Goal: Transaction & Acquisition: Purchase product/service

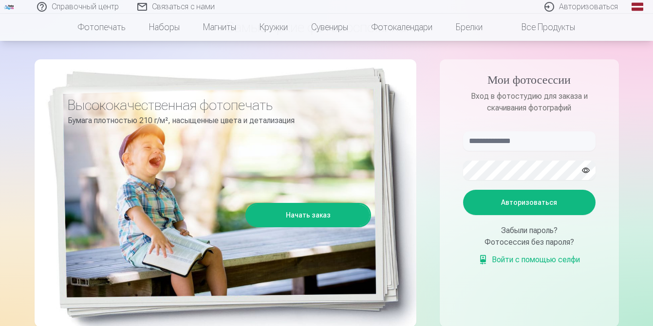
scroll to position [76, 0]
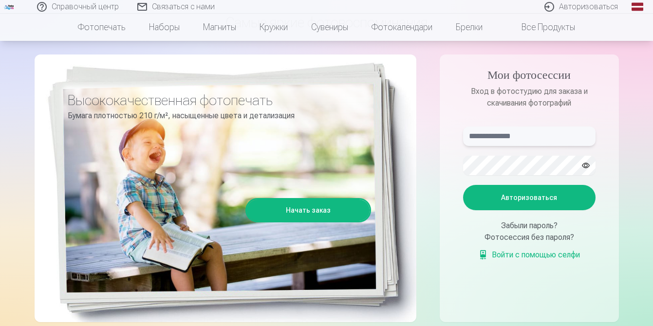
click at [496, 130] on input "text" at bounding box center [529, 136] width 132 height 19
type input "**********"
click at [507, 198] on font "Авторизоваться" at bounding box center [529, 198] width 56 height 8
click at [506, 203] on button "Авторизоваться" at bounding box center [529, 197] width 132 height 25
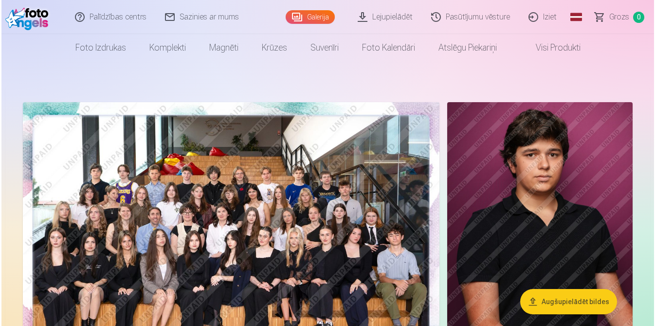
scroll to position [1, 0]
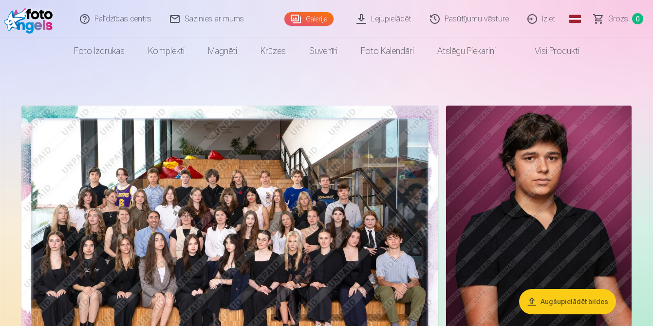
click at [288, 203] on img at bounding box center [229, 245] width 417 height 278
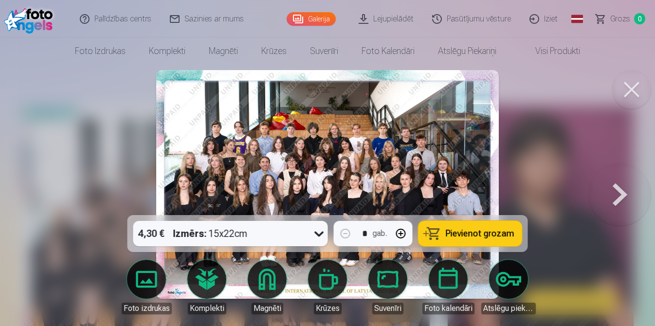
click at [322, 231] on icon at bounding box center [320, 234] width 16 height 16
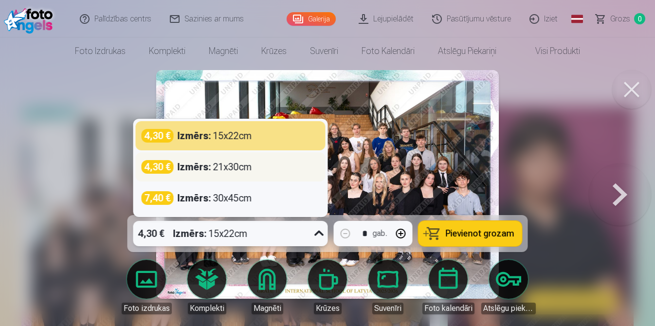
click at [224, 166] on div "Izmērs : 21x30cm" at bounding box center [215, 167] width 74 height 14
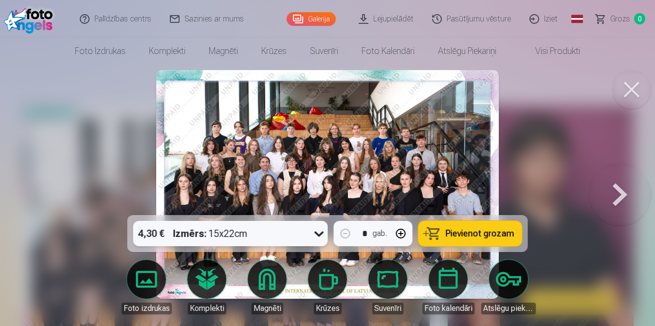
click at [468, 233] on span "Pievienot grozam" at bounding box center [480, 233] width 69 height 9
click at [624, 194] on button at bounding box center [620, 185] width 62 height 42
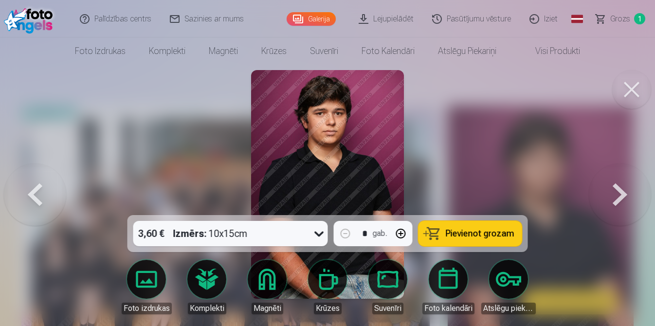
click at [624, 194] on button at bounding box center [620, 185] width 62 height 42
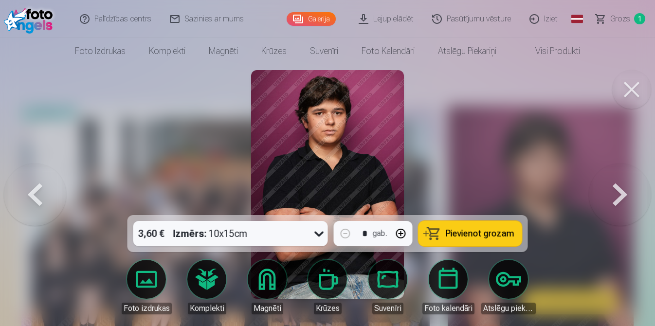
click at [489, 234] on span "Pievienot grozam" at bounding box center [480, 233] width 69 height 9
click at [624, 192] on button at bounding box center [620, 185] width 62 height 42
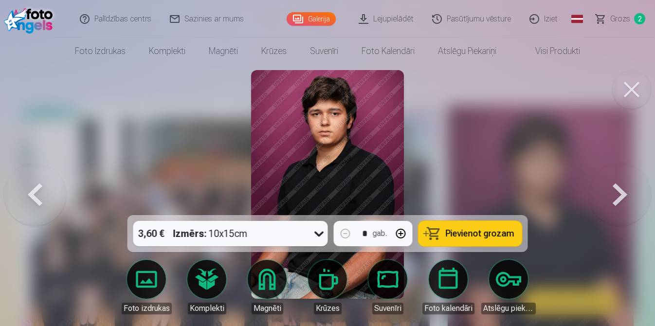
click at [624, 192] on button at bounding box center [620, 185] width 62 height 42
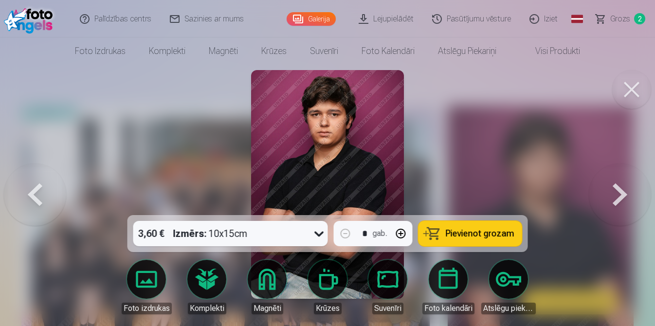
click at [469, 236] on span "Pievienot grozam" at bounding box center [480, 233] width 69 height 9
click at [618, 191] on button at bounding box center [620, 185] width 62 height 42
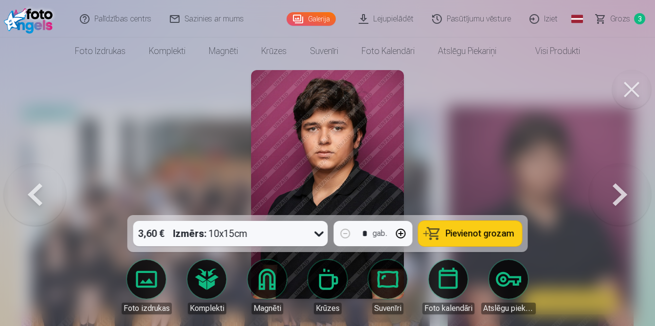
click at [618, 191] on button at bounding box center [620, 185] width 62 height 42
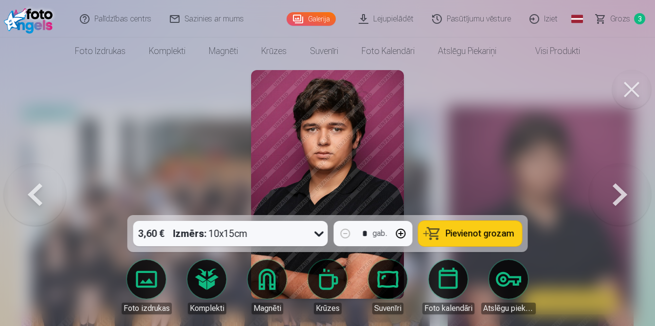
click at [618, 191] on button at bounding box center [620, 185] width 62 height 42
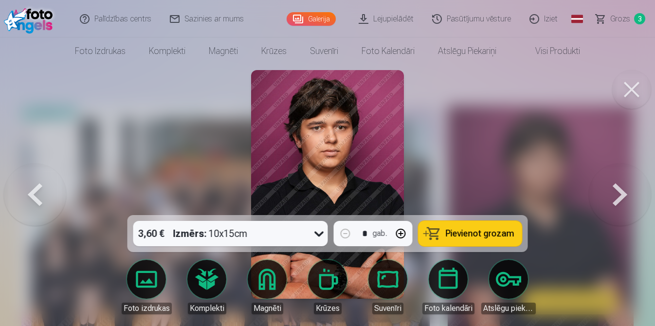
click at [618, 191] on button at bounding box center [620, 185] width 62 height 42
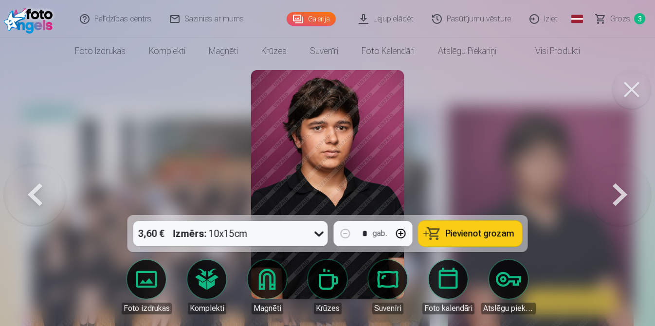
click at [618, 191] on button at bounding box center [620, 185] width 62 height 42
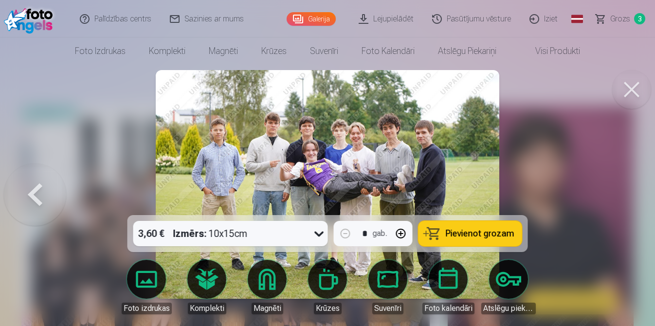
click at [318, 236] on icon at bounding box center [318, 234] width 9 height 5
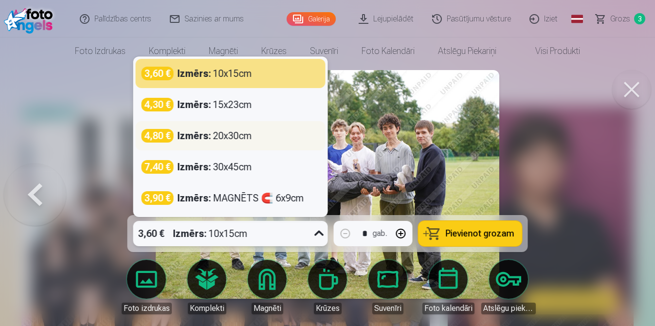
click at [232, 140] on div "Izmērs : 20x30cm" at bounding box center [215, 136] width 74 height 14
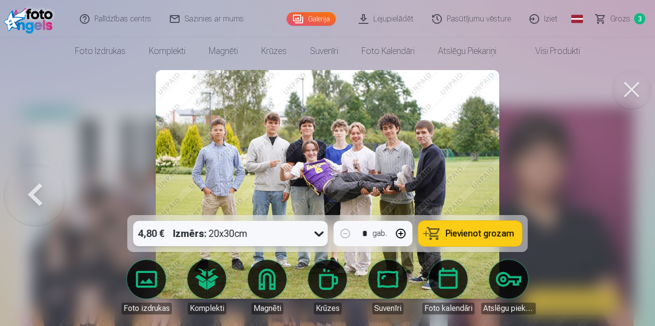
click at [472, 235] on span "Pievienot grozam" at bounding box center [480, 233] width 69 height 9
click at [467, 232] on span "Pievienot grozam" at bounding box center [480, 233] width 69 height 9
click at [35, 190] on button at bounding box center [35, 185] width 62 height 42
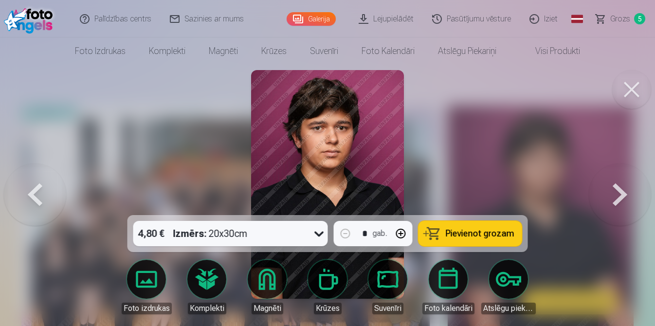
click at [35, 190] on button at bounding box center [35, 185] width 62 height 42
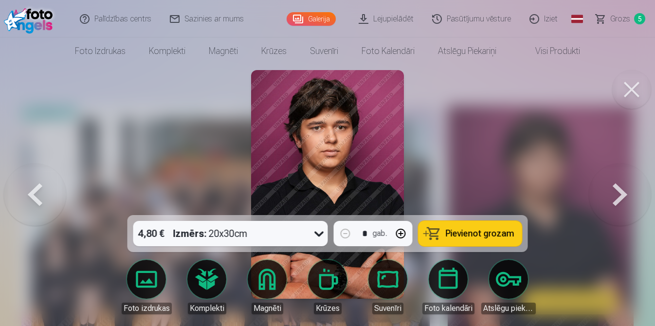
click at [36, 193] on button at bounding box center [35, 185] width 62 height 42
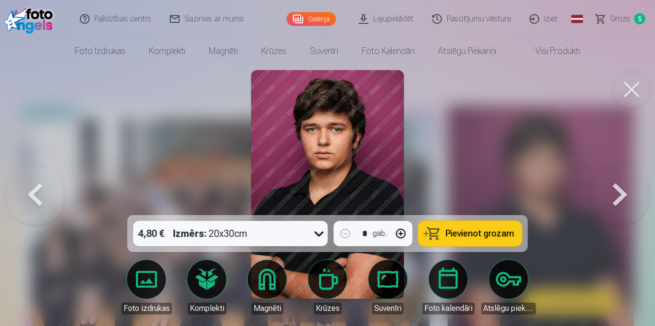
click at [474, 234] on span "Pievienot grozam" at bounding box center [480, 233] width 69 height 9
click at [312, 230] on icon at bounding box center [320, 234] width 16 height 16
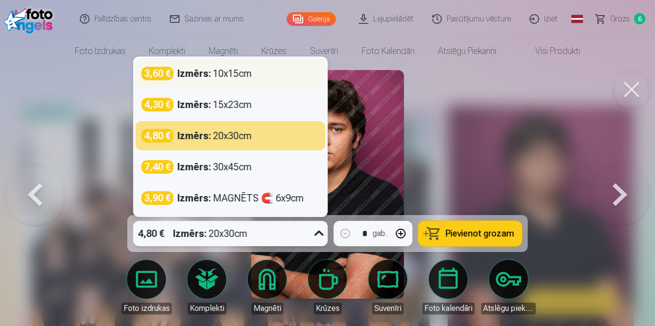
click at [240, 75] on div "Izmērs : 10x15cm" at bounding box center [215, 74] width 74 height 14
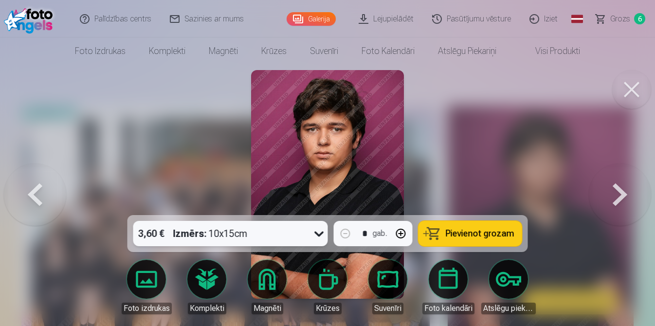
click at [458, 239] on button "Pievienot grozam" at bounding box center [471, 233] width 104 height 25
click at [619, 20] on span "Grozs" at bounding box center [620, 19] width 20 height 12
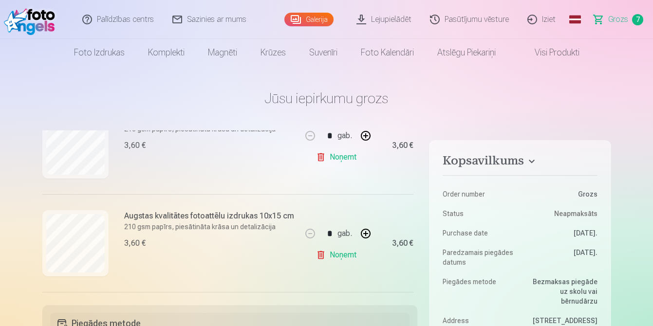
scroll to position [243, 0]
click at [362, 231] on button "button" at bounding box center [365, 231] width 23 height 23
type input "*"
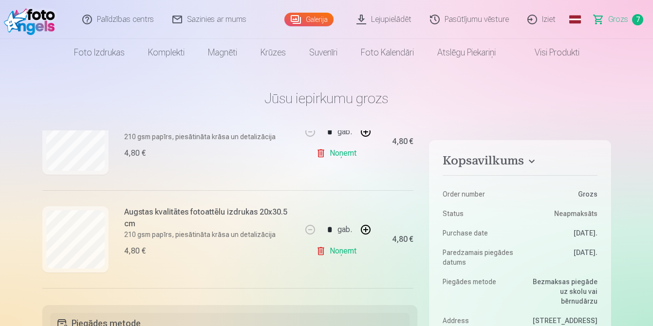
scroll to position [442, 0]
click at [318, 251] on link "Noņemt" at bounding box center [338, 249] width 44 height 19
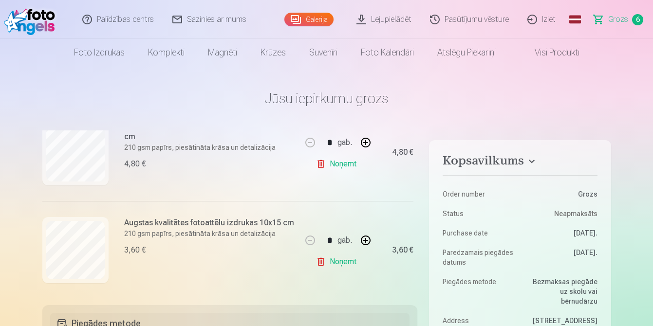
scroll to position [545, 0]
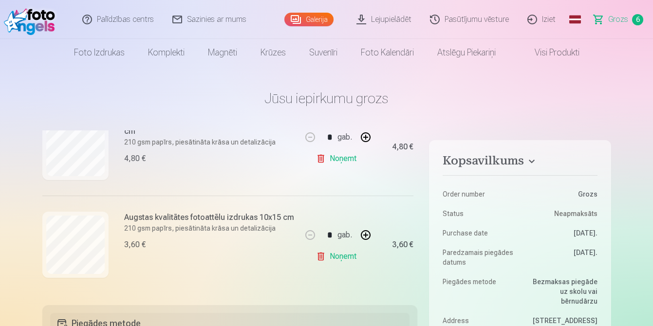
click at [318, 252] on link "Noņemt" at bounding box center [338, 256] width 44 height 19
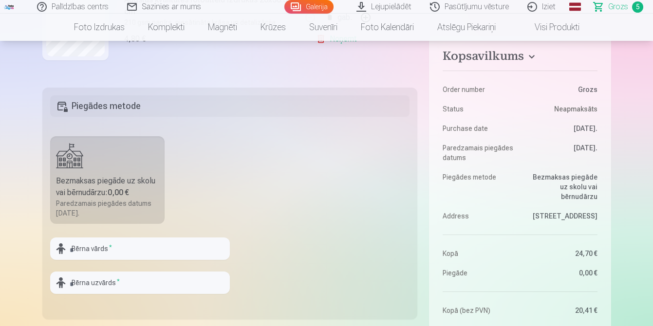
scroll to position [219, 0]
click at [97, 250] on input "text" at bounding box center [140, 248] width 180 height 22
type input "*******"
type input "**********"
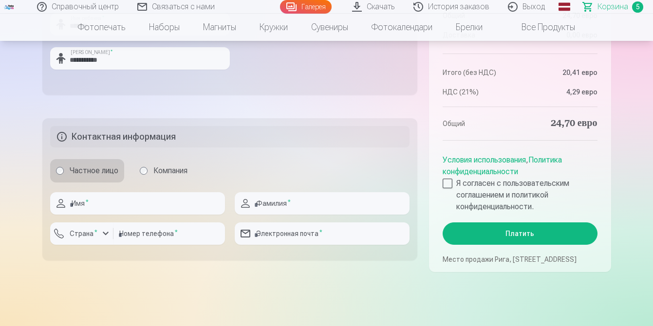
scroll to position [458, 0]
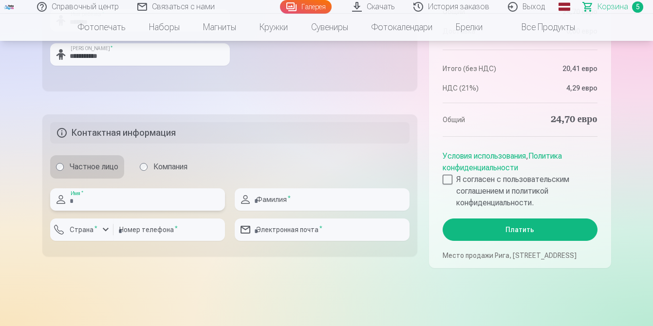
click at [138, 197] on input "text" at bounding box center [137, 199] width 175 height 22
type input "****"
type input "********"
click at [277, 202] on input "text" at bounding box center [322, 199] width 175 height 22
type input "**********"
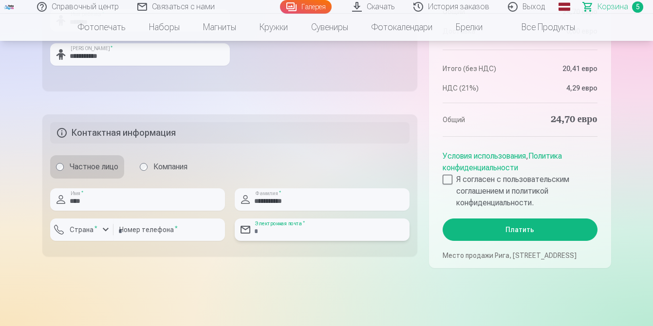
click at [280, 229] on input "email" at bounding box center [322, 230] width 175 height 22
type input "**********"
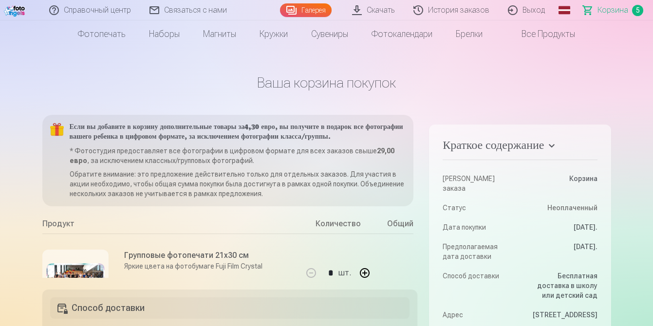
scroll to position [0, 0]
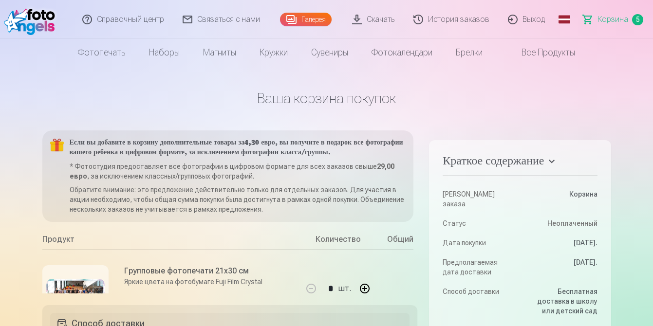
click at [318, 19] on font "Галерея" at bounding box center [313, 20] width 24 height 8
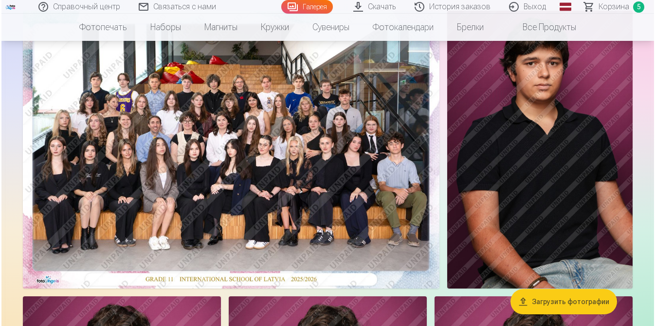
scroll to position [102, 0]
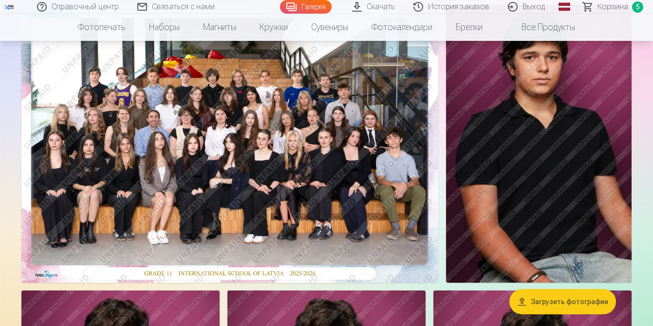
click at [575, 180] on img at bounding box center [538, 144] width 185 height 278
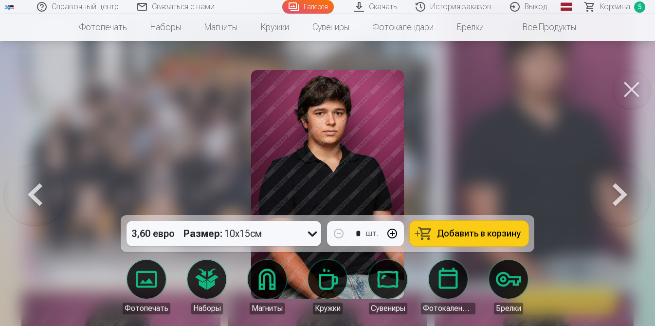
click at [395, 231] on button "button" at bounding box center [392, 233] width 23 height 23
click at [460, 231] on font "Добавить в корзину" at bounding box center [479, 233] width 84 height 10
type input "*"
click at [614, 7] on font "Корзина" at bounding box center [615, 6] width 31 height 9
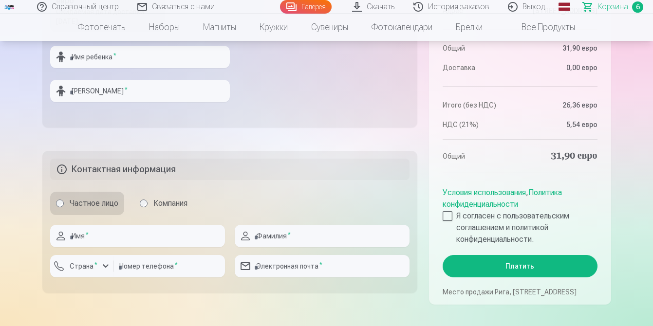
scroll to position [426, 0]
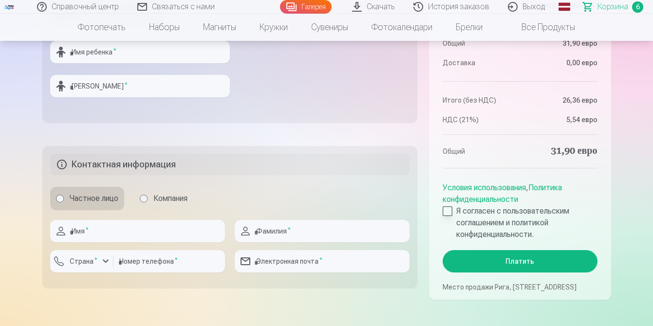
click at [447, 206] on div at bounding box center [447, 211] width 10 height 10
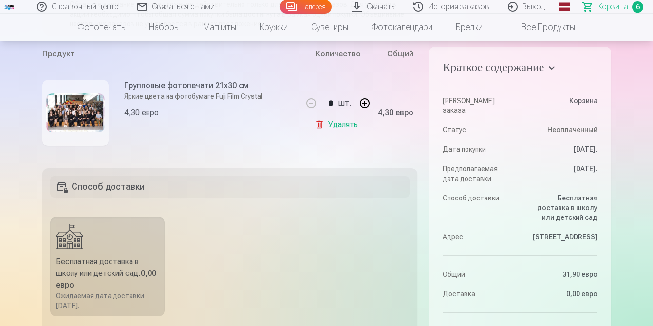
scroll to position [0, 0]
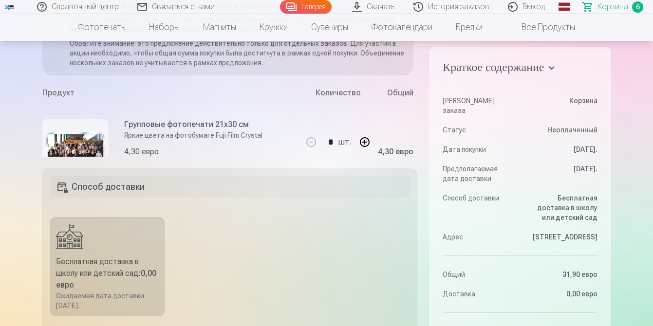
click at [357, 114] on div "* шт. Удалять" at bounding box center [337, 152] width 73 height 98
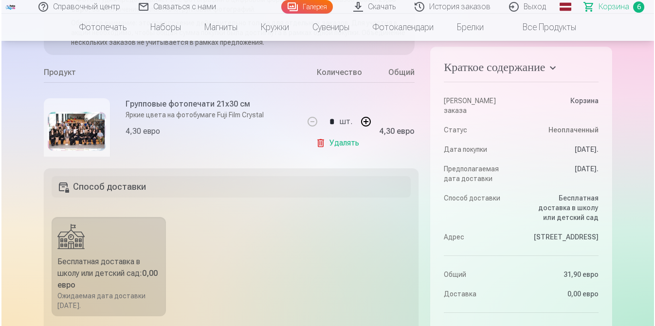
scroll to position [46, 0]
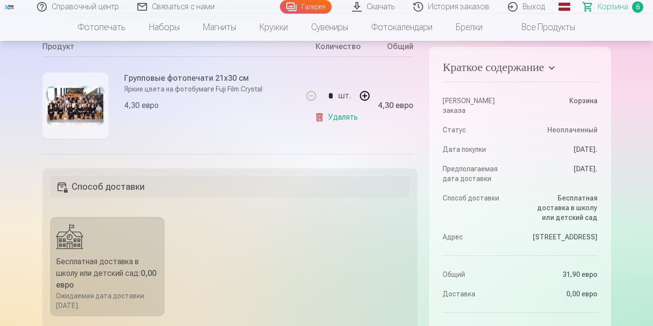
click at [82, 106] on img at bounding box center [75, 105] width 58 height 39
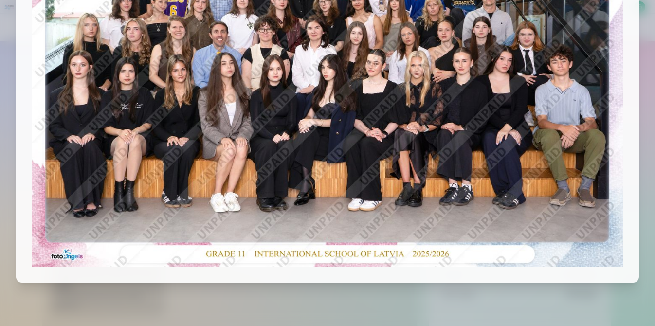
scroll to position [197, 0]
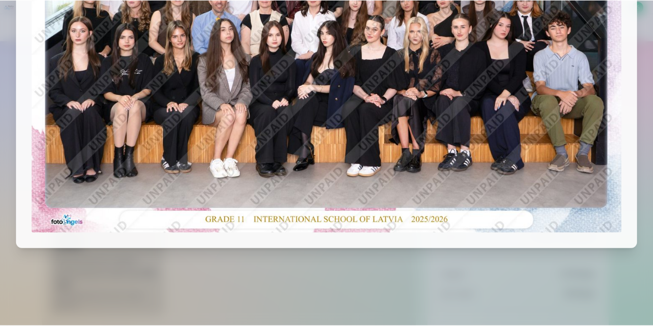
scroll to position [102, 0]
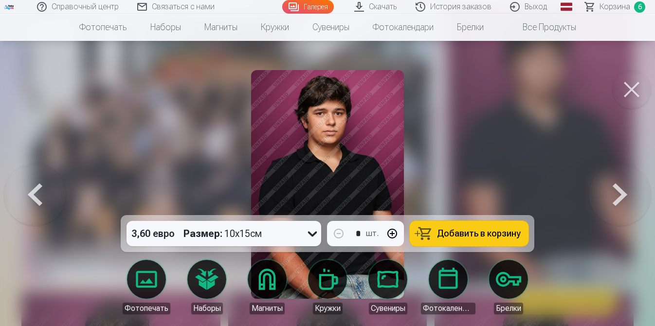
click at [632, 83] on button at bounding box center [631, 89] width 39 height 39
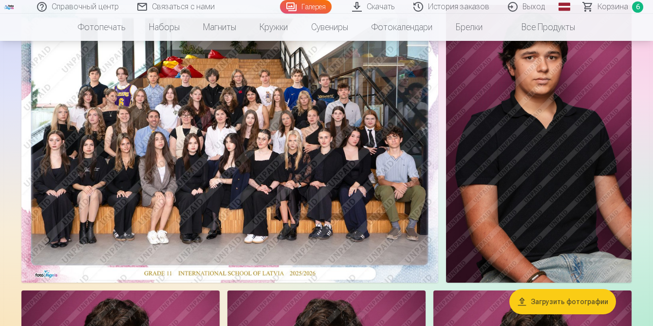
click at [345, 167] on img at bounding box center [229, 144] width 417 height 278
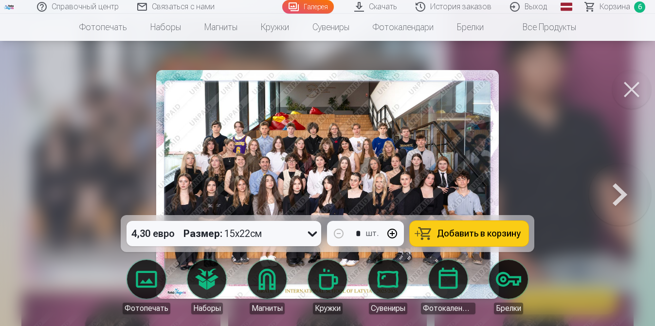
click at [313, 234] on icon at bounding box center [312, 234] width 9 height 5
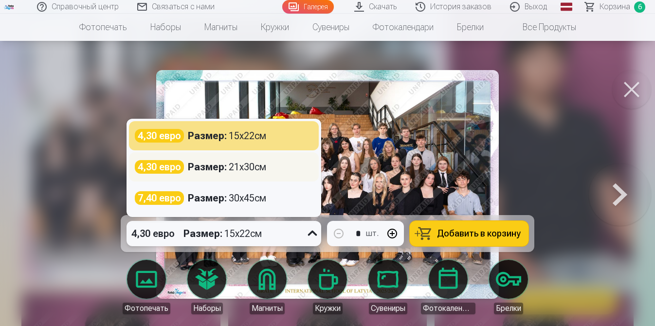
click at [175, 166] on font "4,30 евро" at bounding box center [159, 167] width 43 height 12
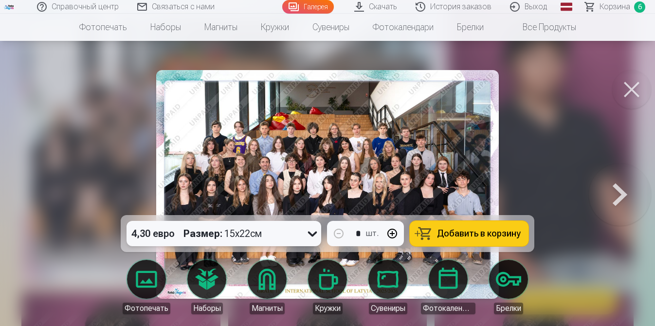
click at [490, 231] on font "Добавить в корзину" at bounding box center [479, 233] width 84 height 10
click at [630, 88] on button at bounding box center [631, 89] width 39 height 39
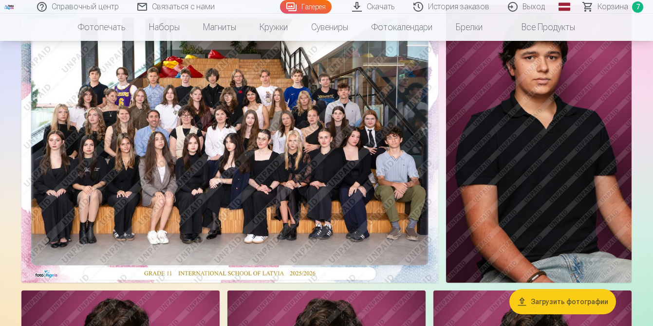
click at [605, 5] on font "Корзина" at bounding box center [612, 6] width 31 height 9
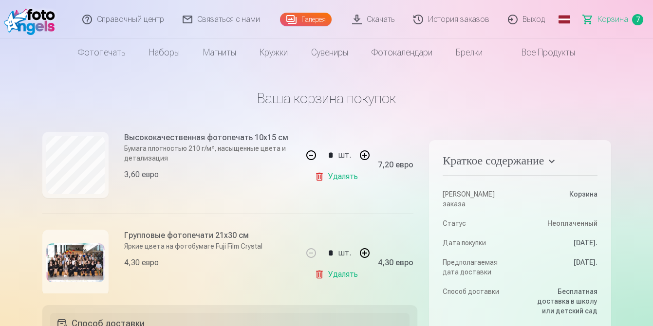
scroll to position [633, 0]
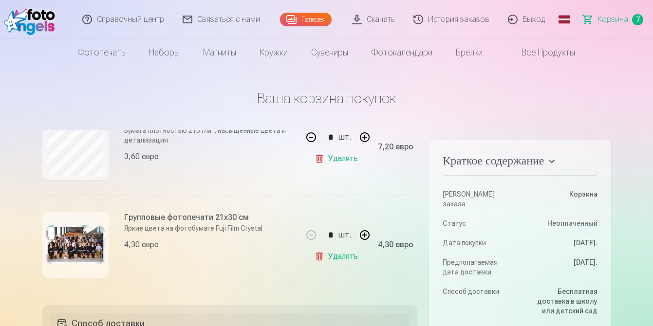
click at [328, 254] on font "Удалять" at bounding box center [343, 256] width 30 height 9
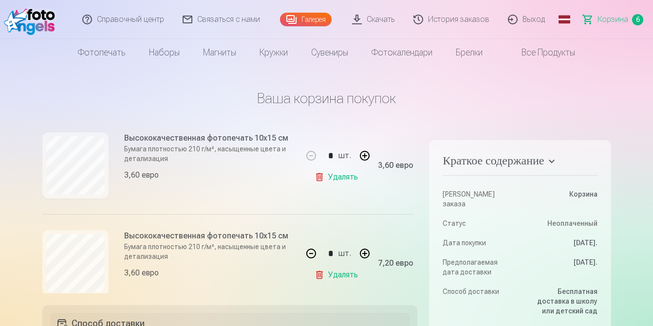
scroll to position [223, 0]
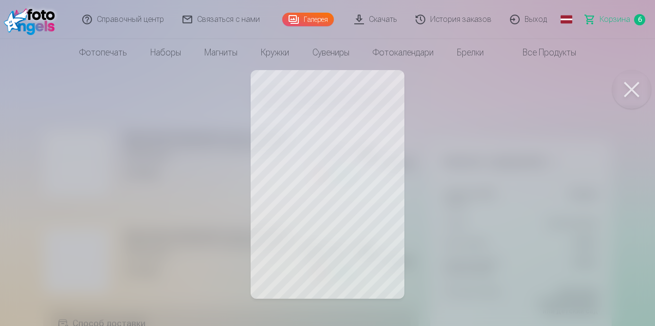
click at [641, 88] on button at bounding box center [631, 89] width 39 height 39
click at [633, 89] on button at bounding box center [631, 89] width 39 height 39
click at [628, 89] on button at bounding box center [631, 89] width 39 height 39
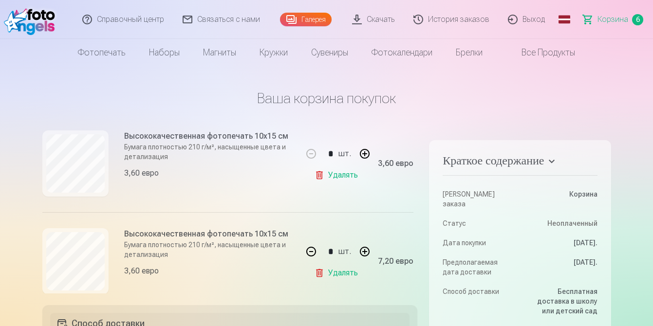
click at [365, 151] on button "button" at bounding box center [364, 153] width 23 height 23
type input "*"
click at [311, 252] on button "button" at bounding box center [310, 251] width 23 height 23
type input "*"
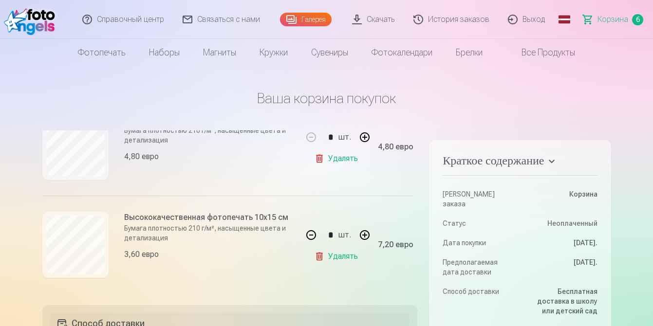
scroll to position [535, 0]
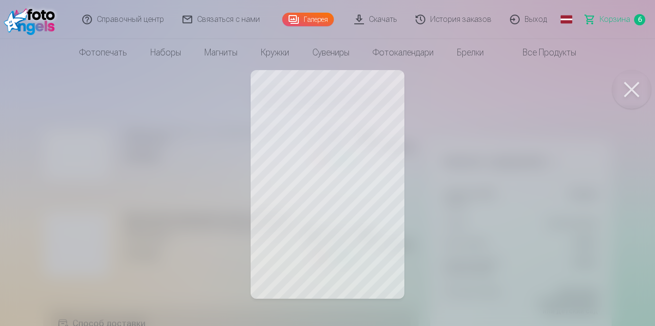
click at [628, 92] on button at bounding box center [631, 89] width 39 height 39
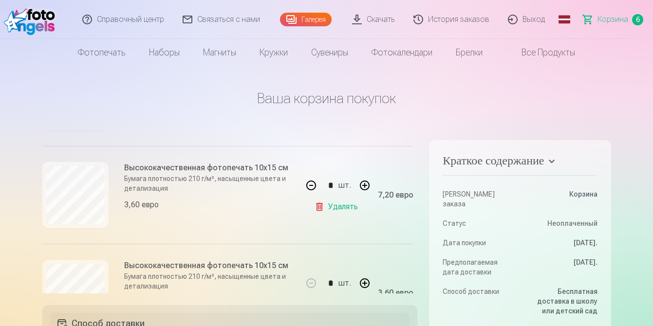
scroll to position [190, 0]
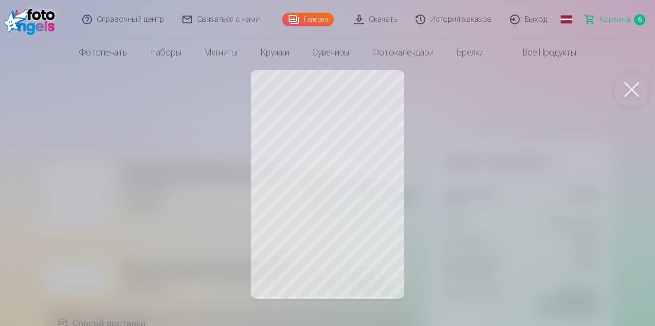
click at [634, 88] on button at bounding box center [631, 89] width 39 height 39
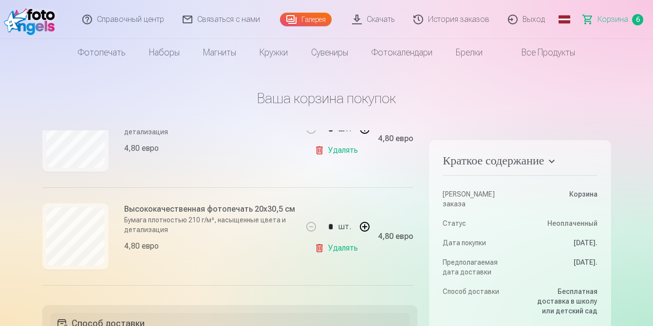
scroll to position [444, 0]
click at [363, 225] on button "button" at bounding box center [364, 226] width 23 height 23
type input "*"
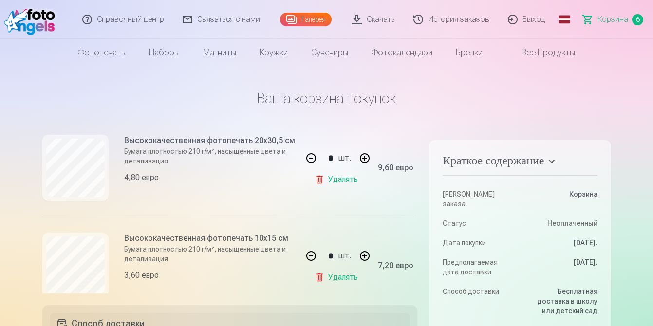
scroll to position [535, 0]
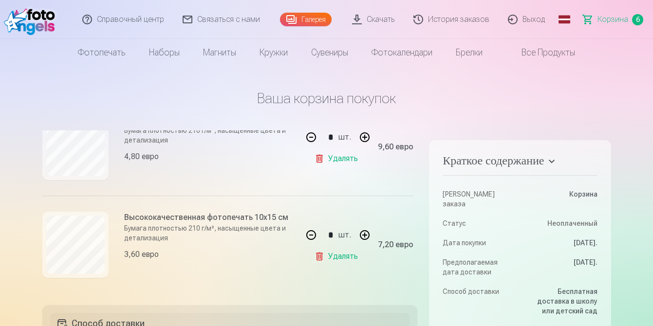
click at [308, 232] on button "button" at bounding box center [310, 234] width 23 height 23
type input "*"
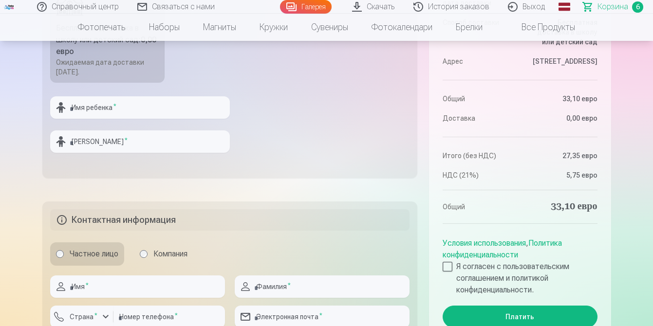
scroll to position [372, 0]
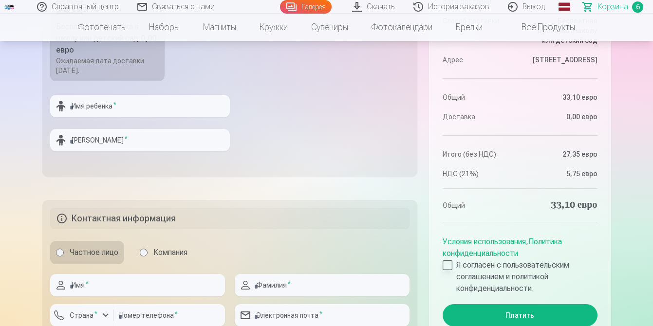
click at [447, 260] on div at bounding box center [447, 265] width 10 height 10
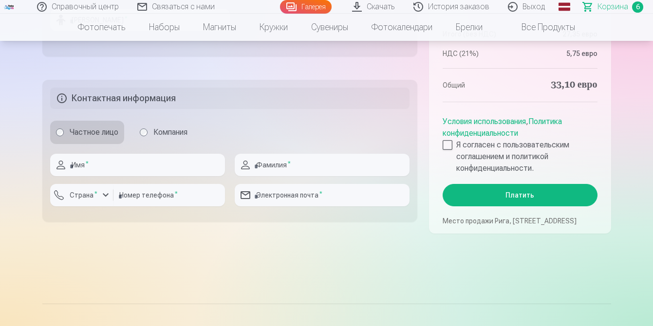
scroll to position [493, 0]
click at [103, 170] on input "text" at bounding box center [137, 164] width 175 height 22
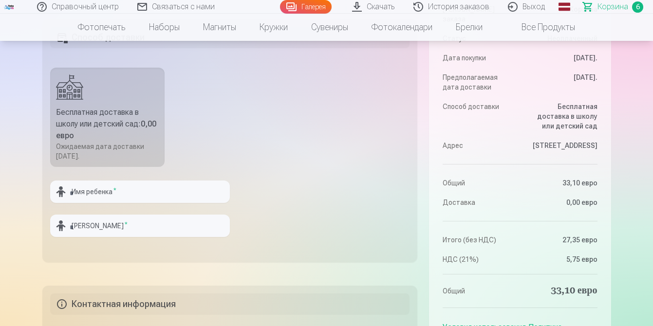
scroll to position [286, 0]
click at [81, 194] on input "text" at bounding box center [140, 192] width 180 height 22
type input "*******"
type input "**********"
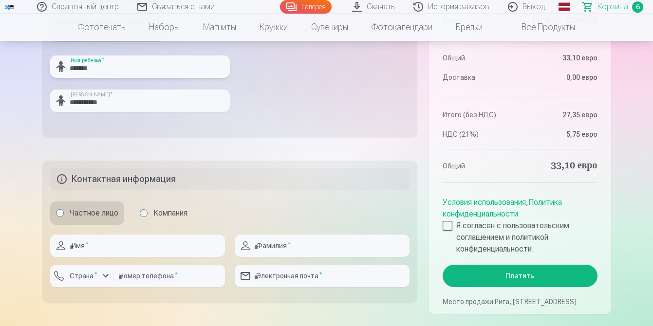
scroll to position [413, 0]
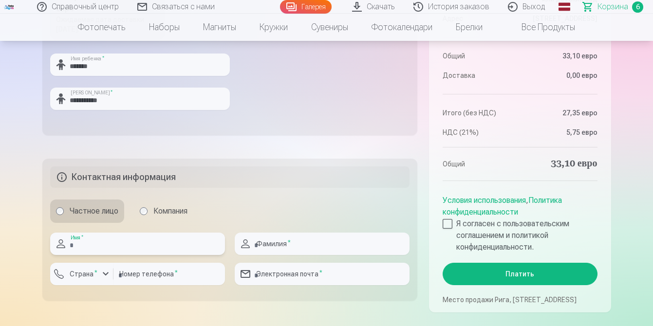
click at [126, 240] on input "text" at bounding box center [137, 244] width 175 height 22
type input "****"
type input "********"
click at [275, 245] on input "text" at bounding box center [322, 244] width 175 height 22
type input "**********"
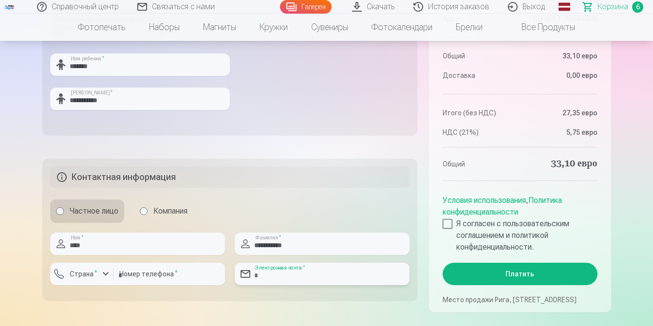
click at [280, 276] on input "email" at bounding box center [322, 274] width 175 height 22
type input "**********"
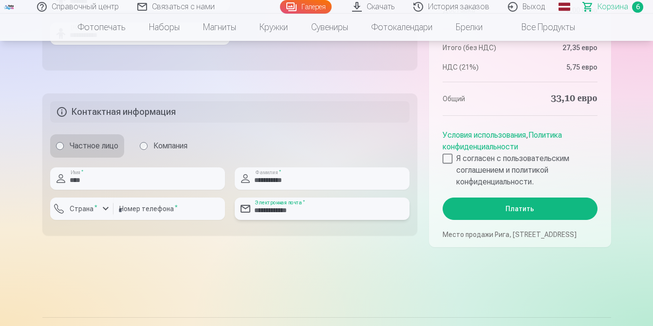
scroll to position [480, 0]
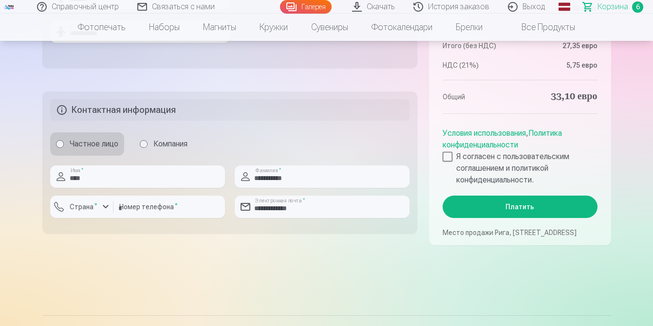
click at [502, 198] on button "Платить" at bounding box center [519, 207] width 154 height 22
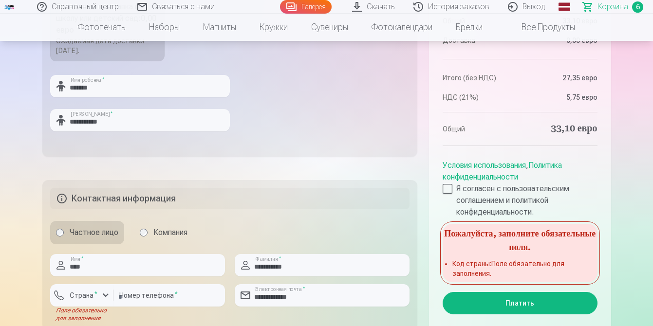
scroll to position [397, 0]
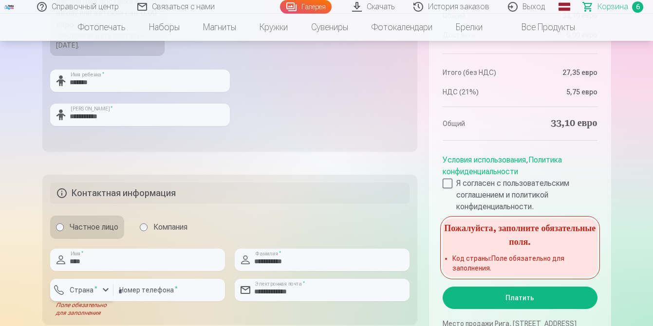
click at [104, 288] on div "button" at bounding box center [106, 290] width 12 height 12
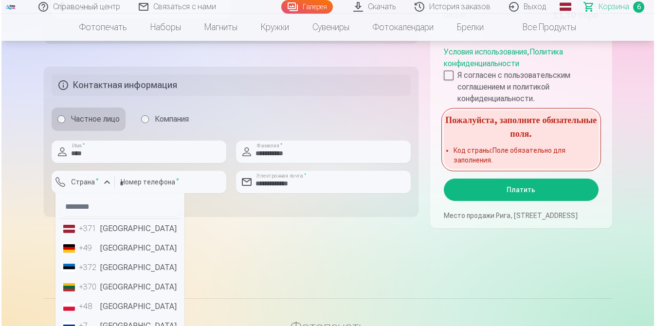
scroll to position [507, 0]
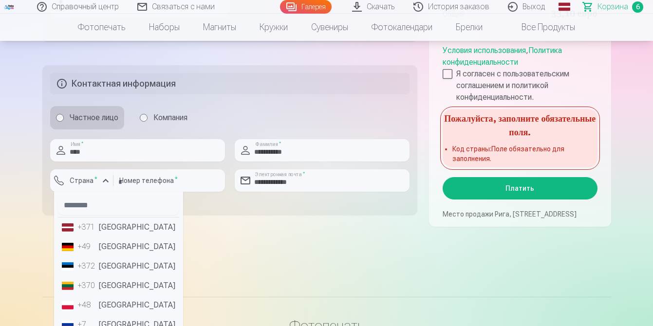
click at [122, 232] on li "+371 Латвия" at bounding box center [118, 227] width 121 height 19
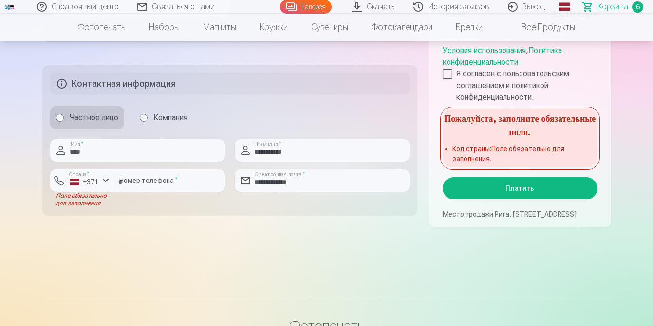
click at [500, 181] on button "Платить" at bounding box center [519, 188] width 154 height 22
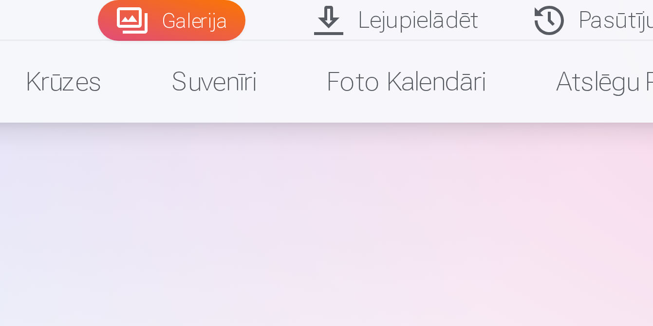
scroll to position [1049, 0]
